Goal: Task Accomplishment & Management: Use online tool/utility

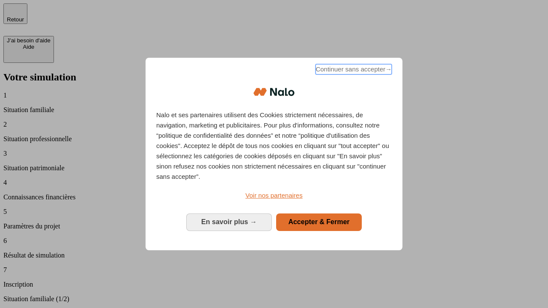
click at [352, 71] on span "Continuer sans accepter →" at bounding box center [353, 69] width 76 height 10
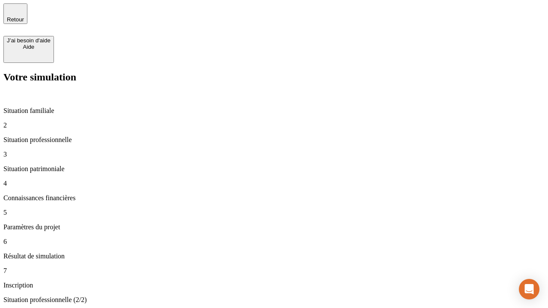
type input "30 000"
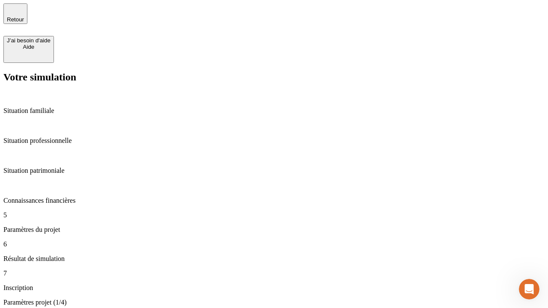
type input "25"
type input "64"
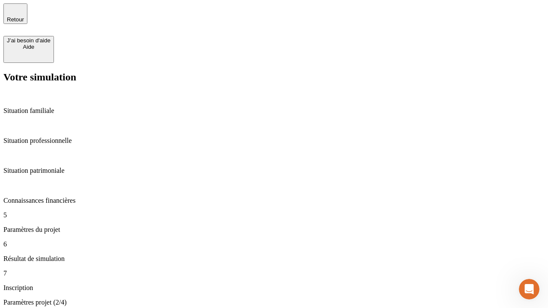
type input "1 000"
type input "640"
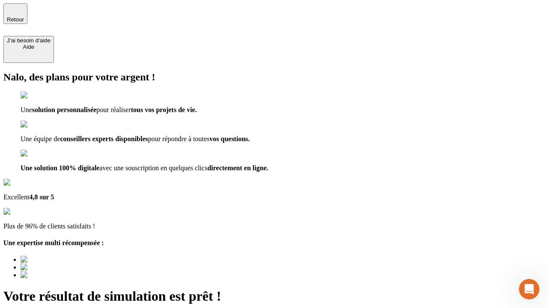
type input "[EMAIL_ADDRESS][PERSON_NAME][DOMAIN_NAME]"
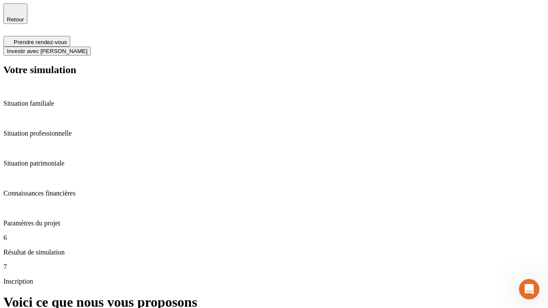
click at [87, 48] on span "Investir avec [PERSON_NAME]" at bounding box center [47, 51] width 80 height 6
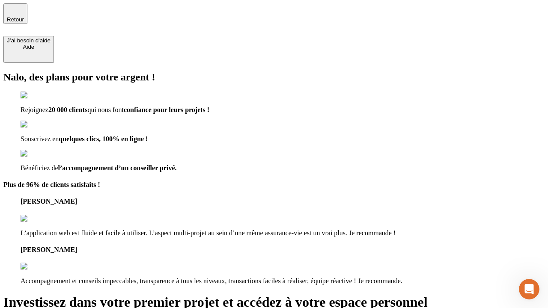
type input "[EMAIL_ADDRESS][PERSON_NAME][DOMAIN_NAME]"
